Goal: Find specific page/section

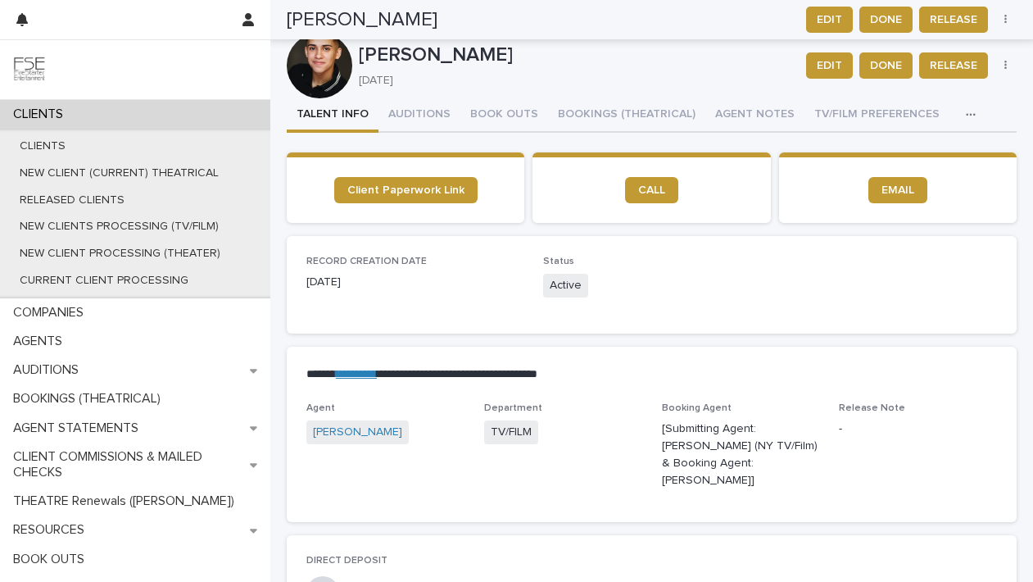
scroll to position [2827, 0]
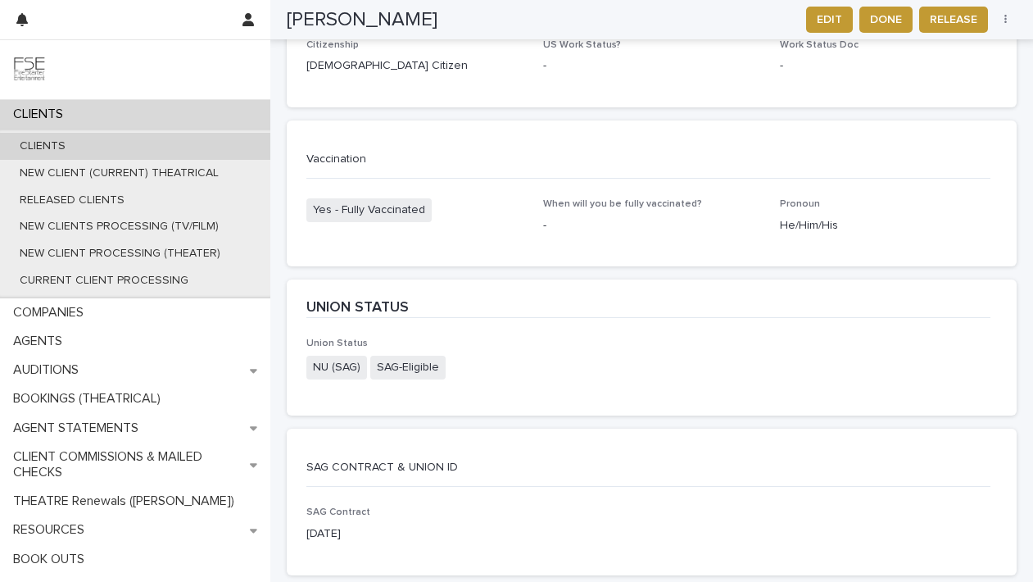
click at [182, 133] on div "CLIENTS" at bounding box center [135, 146] width 270 height 27
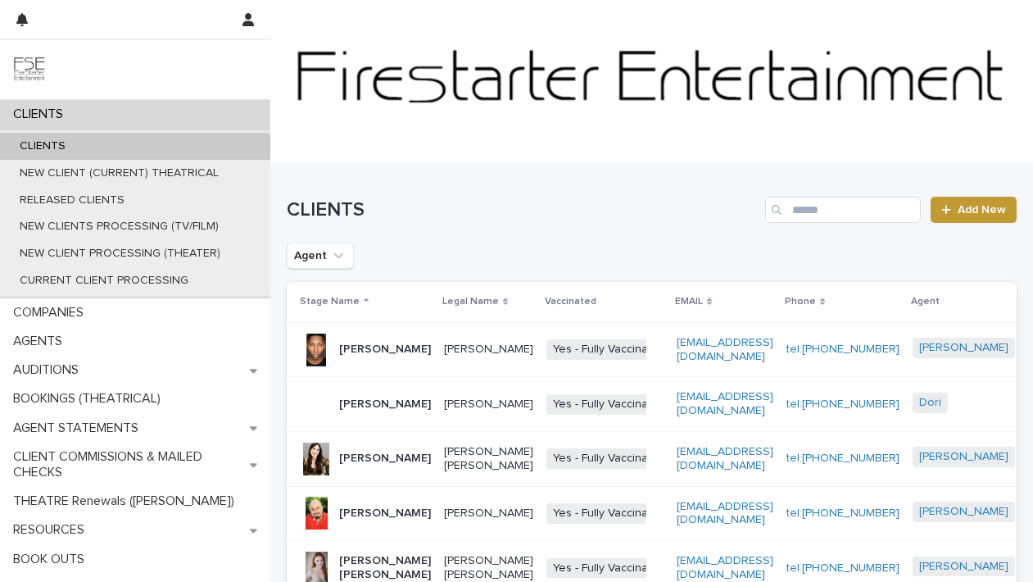
click at [741, 232] on div "CLIENTS Add New" at bounding box center [652, 203] width 730 height 79
click at [797, 206] on input "Search" at bounding box center [843, 210] width 156 height 26
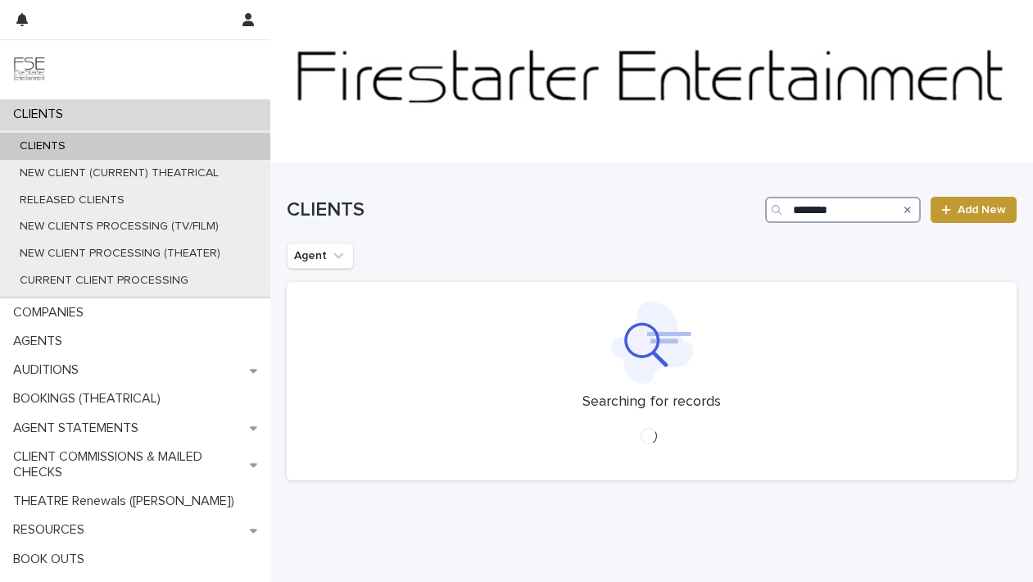
type input "********"
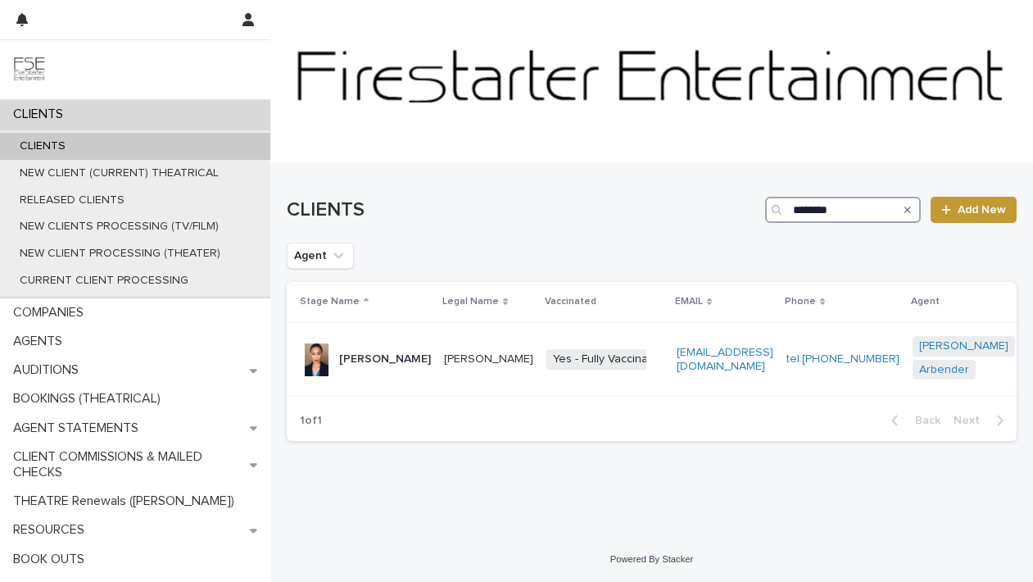
scroll to position [2, 0]
click at [670, 383] on td "[EMAIL_ADDRESS][DOMAIN_NAME]" at bounding box center [725, 358] width 110 height 75
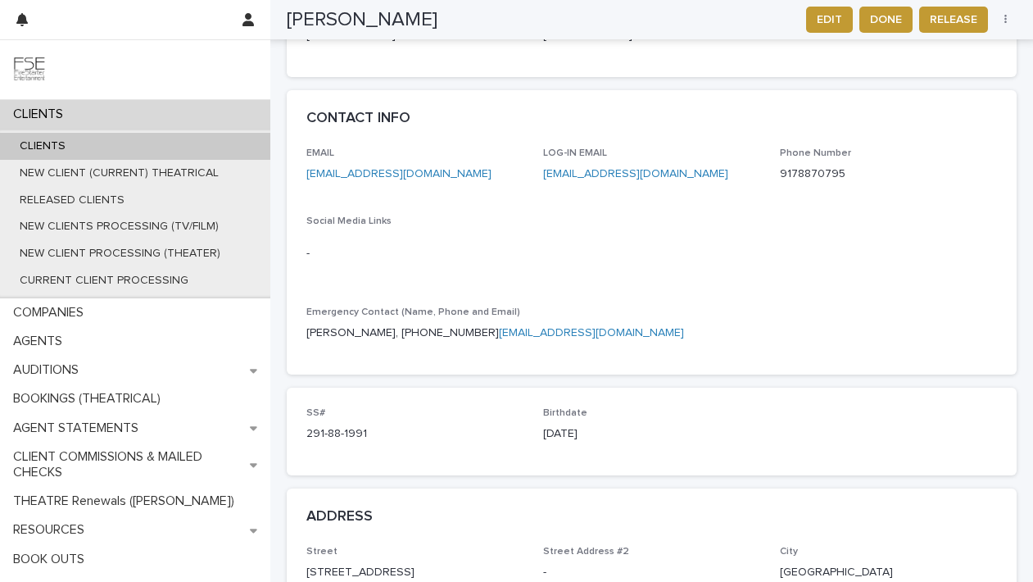
scroll to position [800, 0]
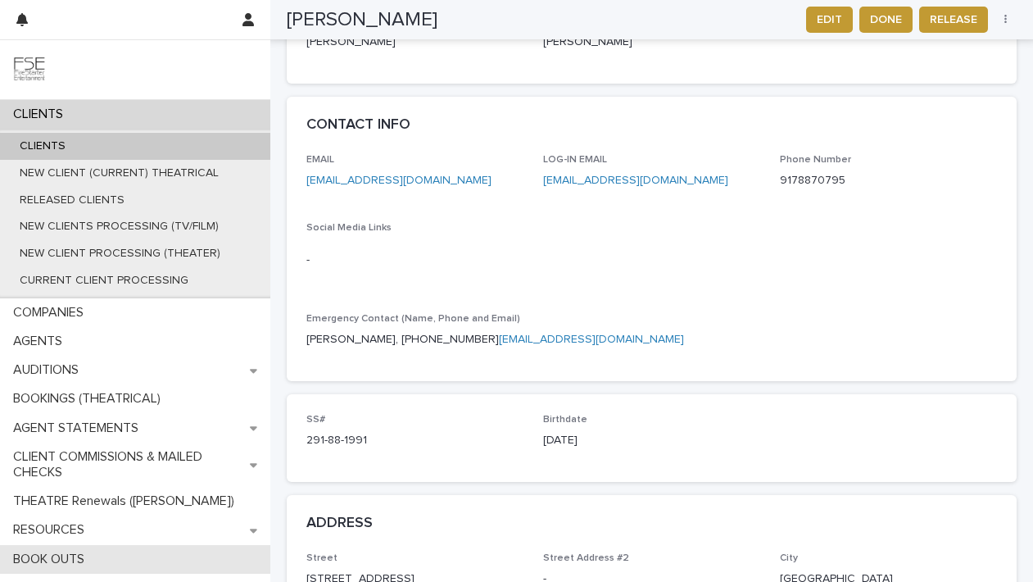
click at [96, 571] on div "BOOK OUTS" at bounding box center [135, 559] width 270 height 29
